Goal: Task Accomplishment & Management: Complete application form

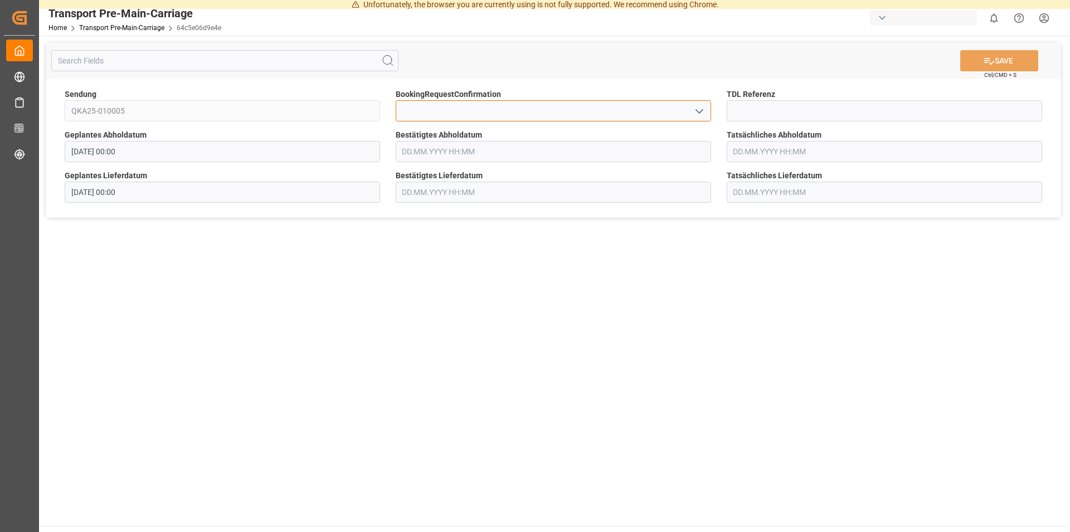
click at [473, 108] on input at bounding box center [552, 110] width 315 height 21
click at [420, 110] on input at bounding box center [552, 110] width 315 height 21
click at [789, 112] on input at bounding box center [883, 110] width 315 height 21
type input "36377"
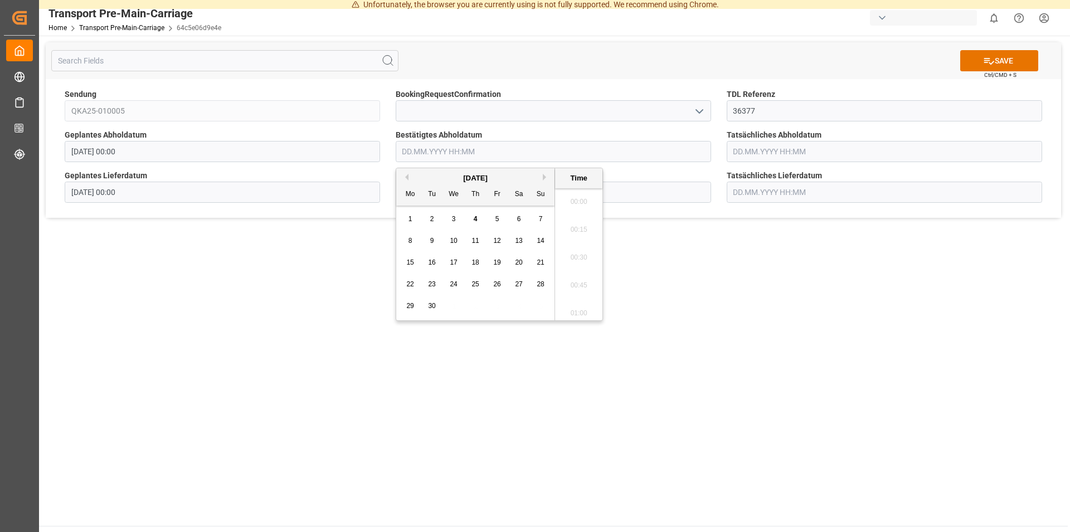
click at [443, 149] on input "text" at bounding box center [552, 151] width 315 height 21
click at [496, 245] on span "12" at bounding box center [496, 241] width 7 height 8
click at [580, 198] on li "13:45" at bounding box center [578, 199] width 47 height 28
type input "[DATE] 13:45"
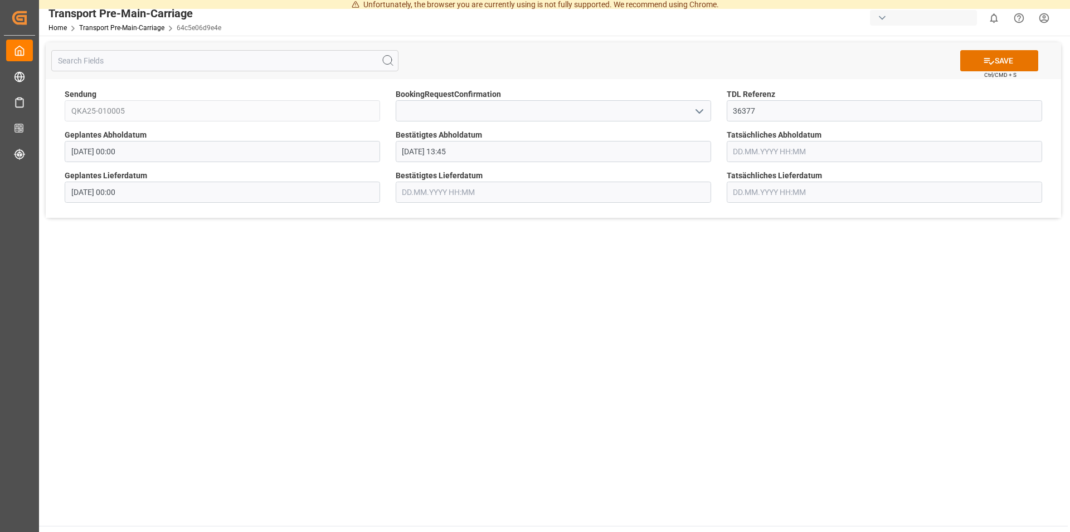
click at [452, 197] on input "text" at bounding box center [552, 192] width 315 height 21
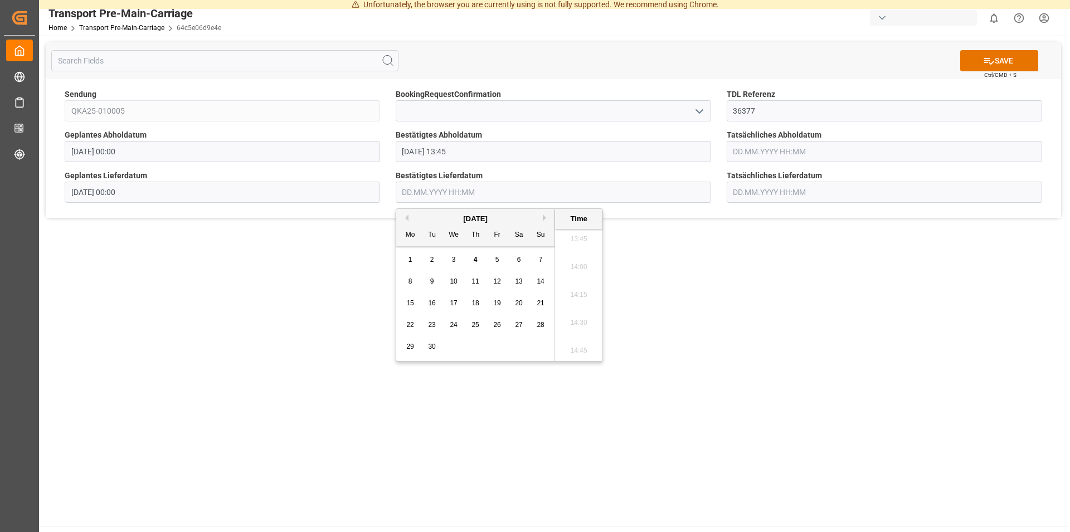
click at [415, 300] on div "15" at bounding box center [410, 303] width 14 height 13
click at [577, 243] on li "13:45" at bounding box center [578, 240] width 47 height 28
type input "[DATE] 13:45"
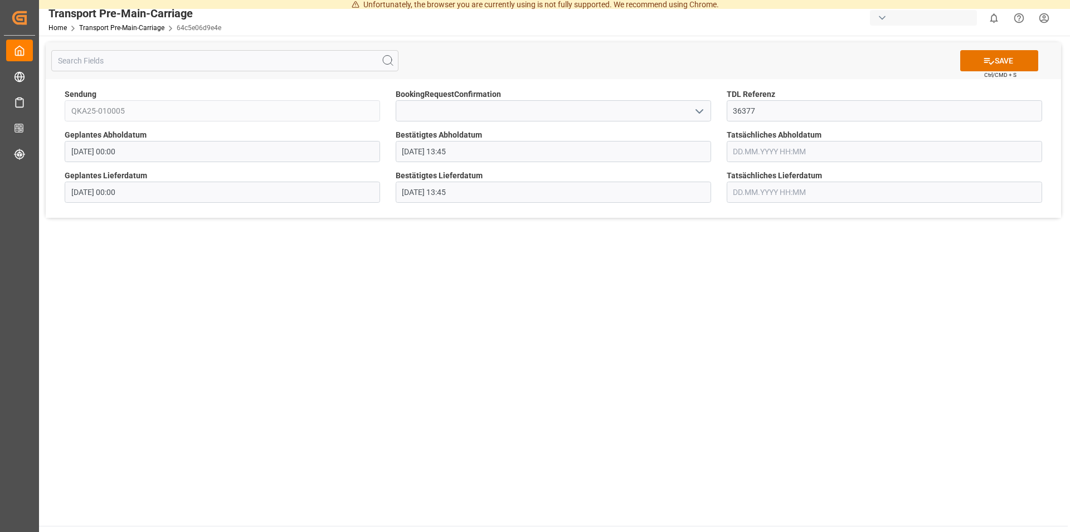
click at [701, 277] on main "SAVE Ctrl/CMD + S Sendung QKA25-010005 BookingRequestConfirmation TDL Referenz …" at bounding box center [553, 281] width 1028 height 490
click at [997, 60] on button "SAVE" at bounding box center [999, 60] width 78 height 21
